Goal: Task Accomplishment & Management: Manage account settings

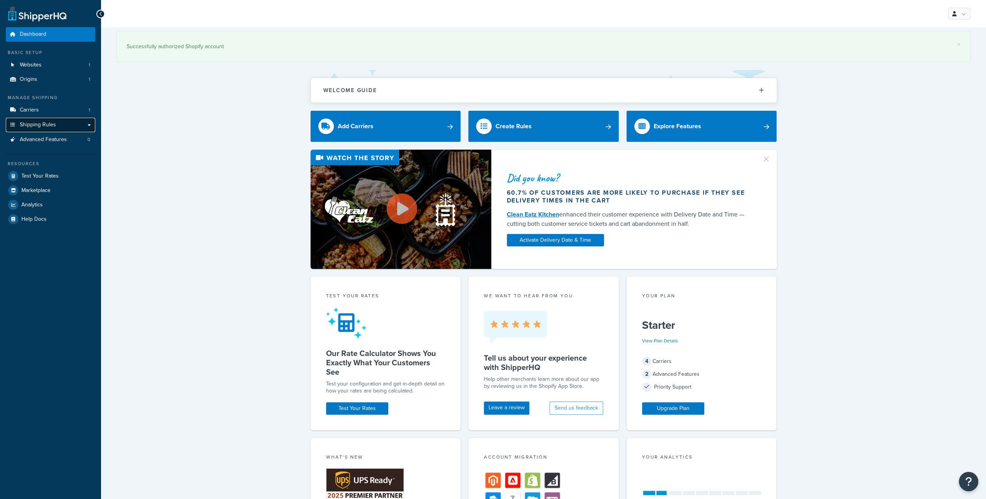
click at [37, 124] on span "Shipping Rules" at bounding box center [38, 125] width 36 height 7
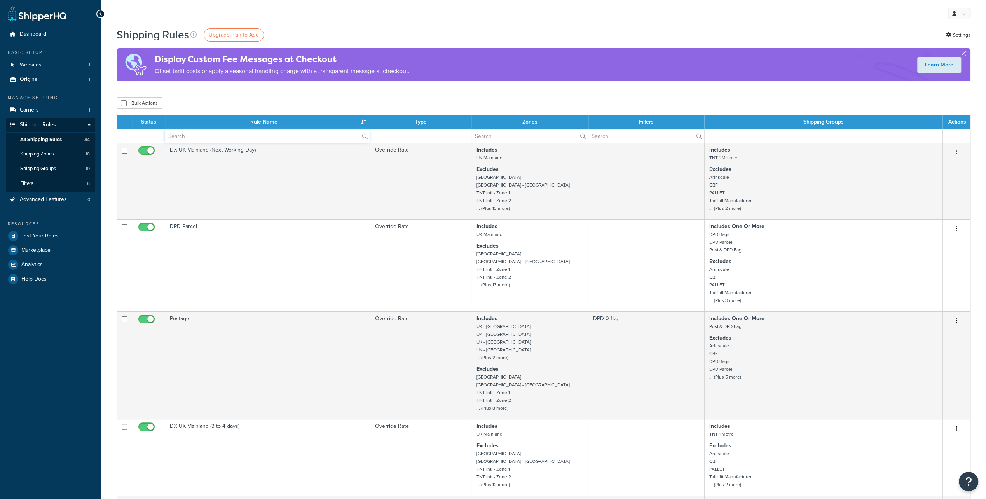
click at [218, 134] on input "text" at bounding box center [267, 135] width 204 height 13
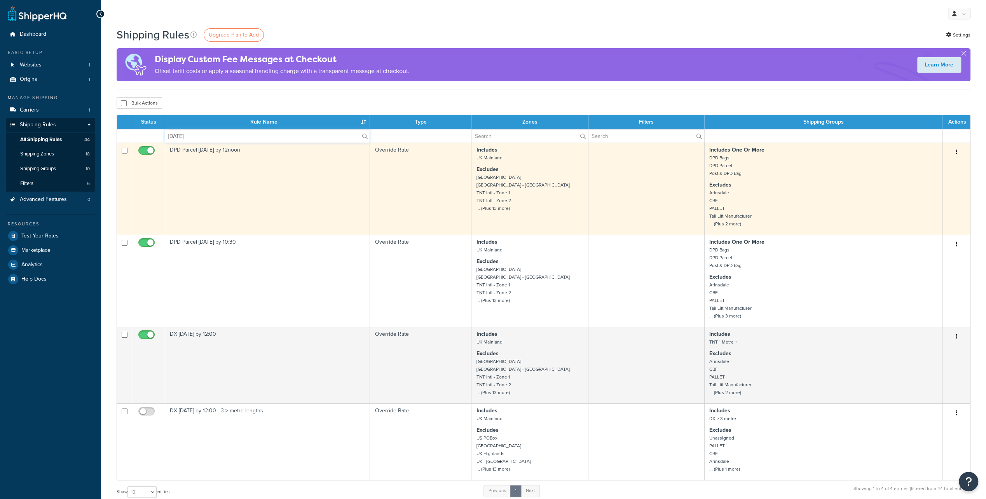
type input "saturday"
click at [146, 151] on input "checkbox" at bounding box center [147, 153] width 21 height 10
checkbox input "false"
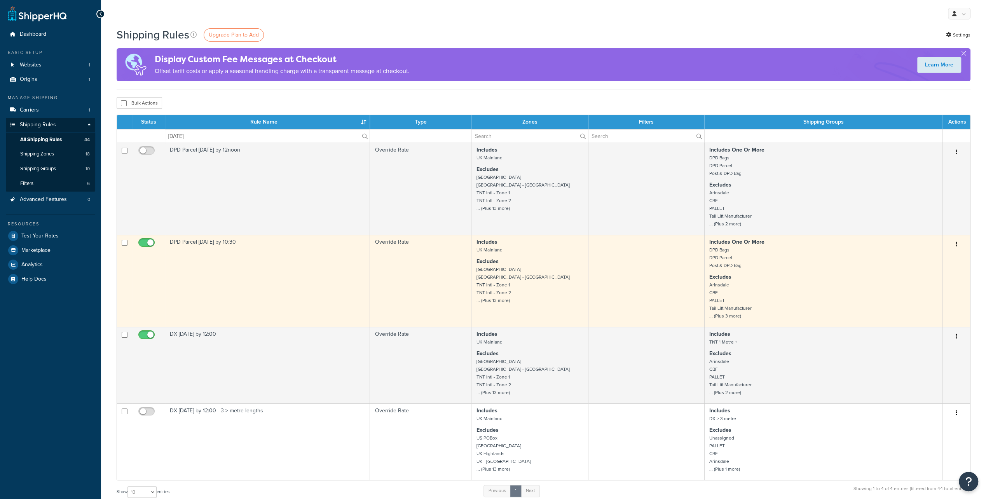
click at [145, 244] on input "checkbox" at bounding box center [147, 245] width 21 height 10
checkbox input "false"
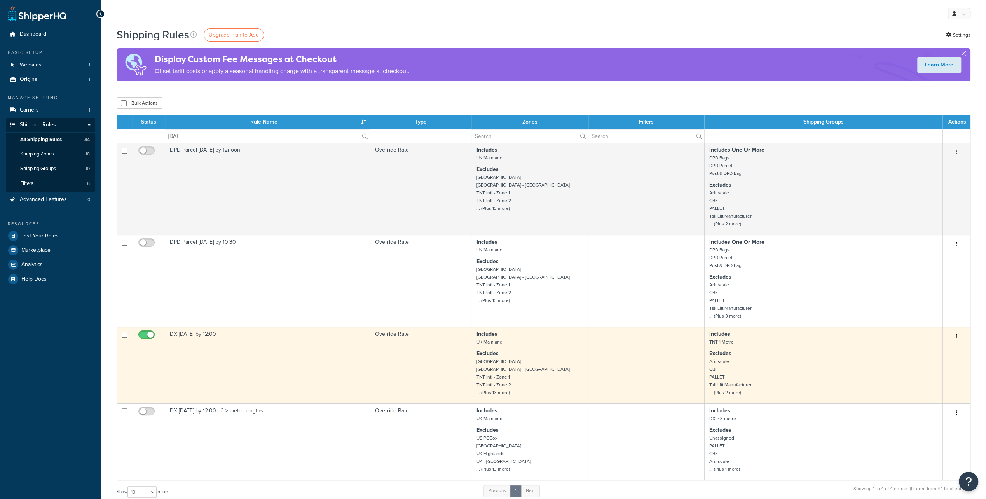
click at [148, 337] on input "checkbox" at bounding box center [147, 337] width 21 height 10
checkbox input "false"
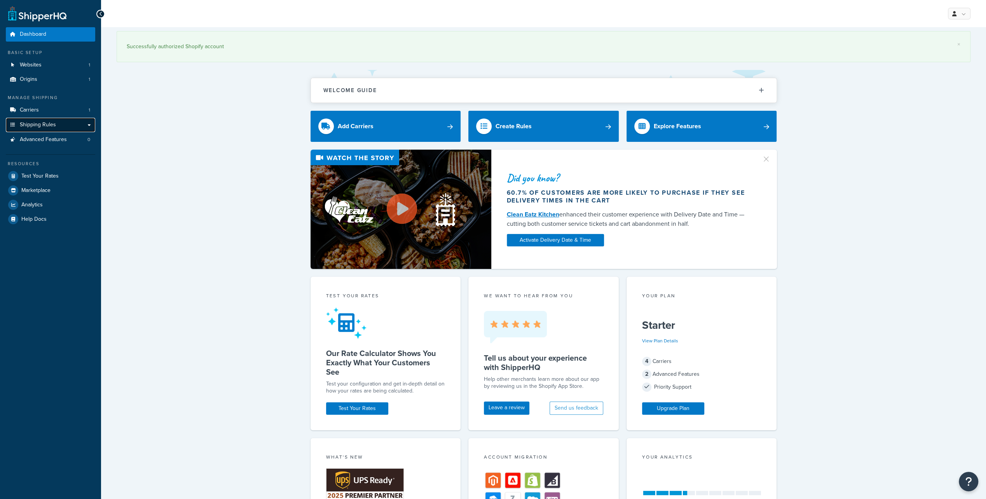
click at [42, 125] on span "Shipping Rules" at bounding box center [38, 125] width 36 height 7
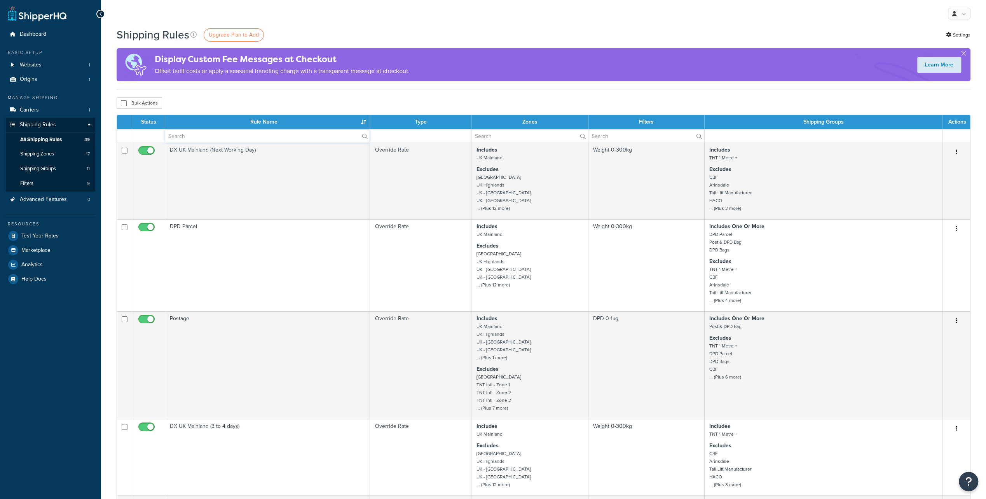
click at [204, 139] on input "text" at bounding box center [267, 135] width 204 height 13
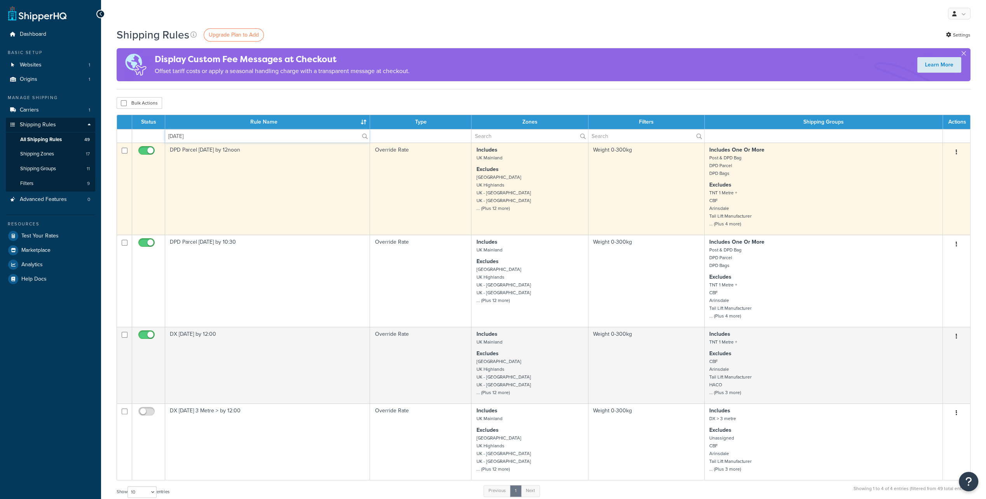
type input "saturday"
click at [145, 150] on input "checkbox" at bounding box center [147, 153] width 21 height 10
checkbox input "false"
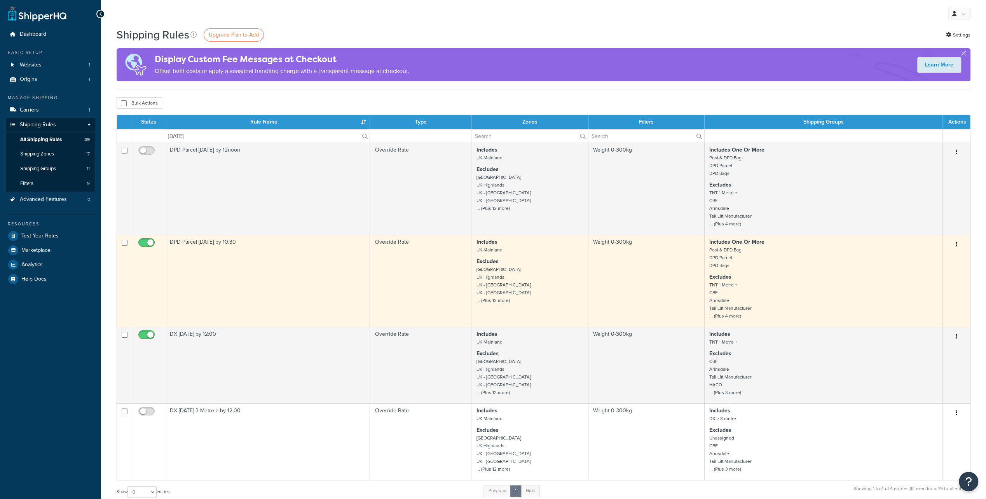
click at [145, 239] on span at bounding box center [146, 242] width 16 height 9
click at [145, 240] on input "checkbox" at bounding box center [147, 245] width 21 height 10
checkbox input "false"
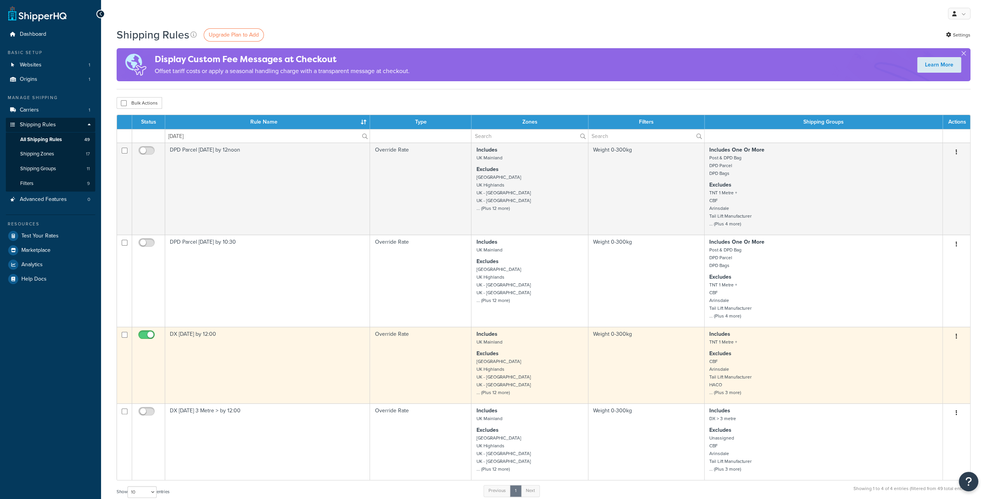
click at [146, 339] on input "checkbox" at bounding box center [147, 337] width 21 height 10
checkbox input "false"
